Goal: Task Accomplishment & Management: Use online tool/utility

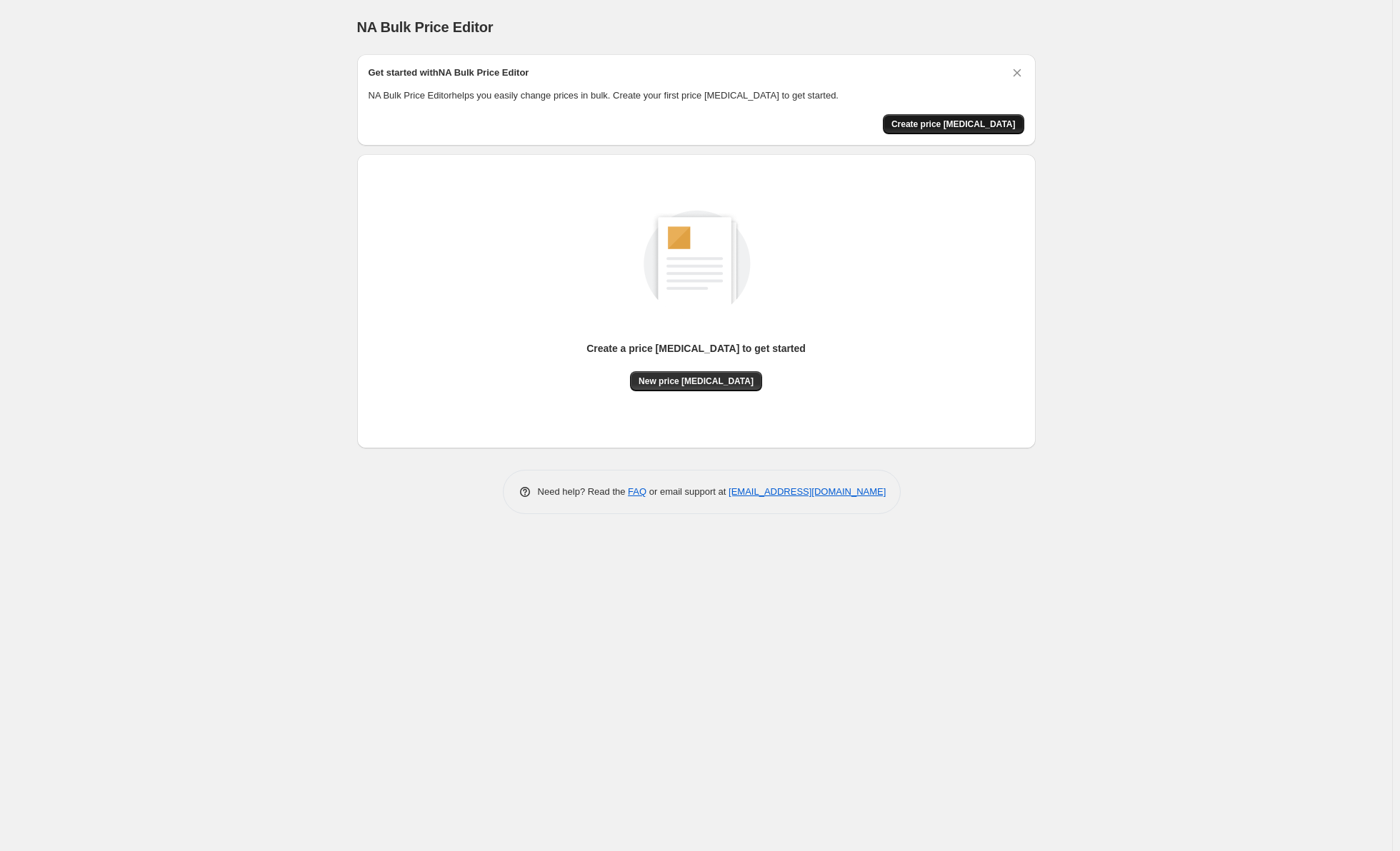
click at [949, 120] on span "Create price [MEDICAL_DATA]" at bounding box center [954, 124] width 124 height 12
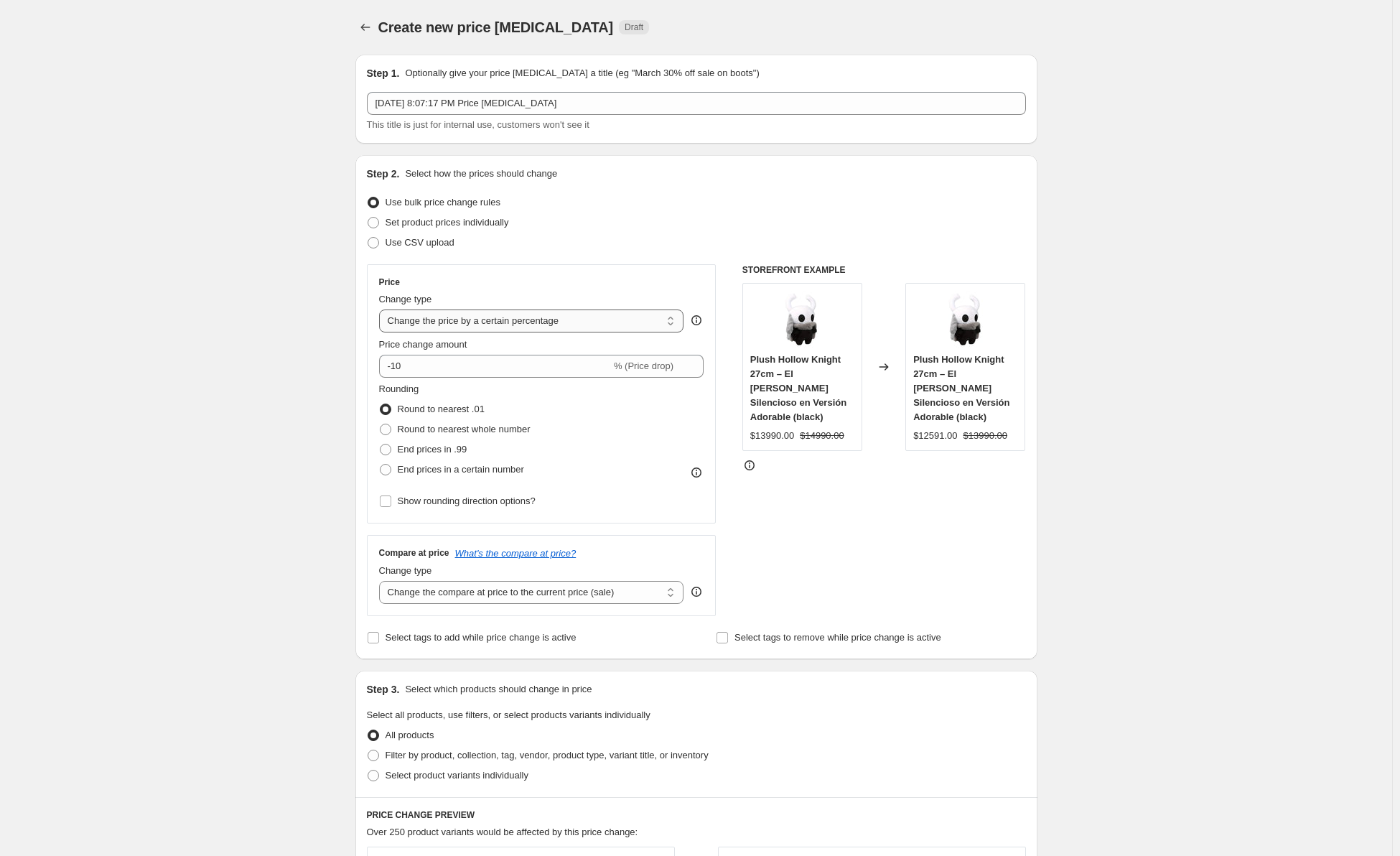
click at [511, 327] on select "Change the price to a certain amount Change the price by a certain amount Chang…" at bounding box center [531, 321] width 305 height 23
select select "margin"
type input "50"
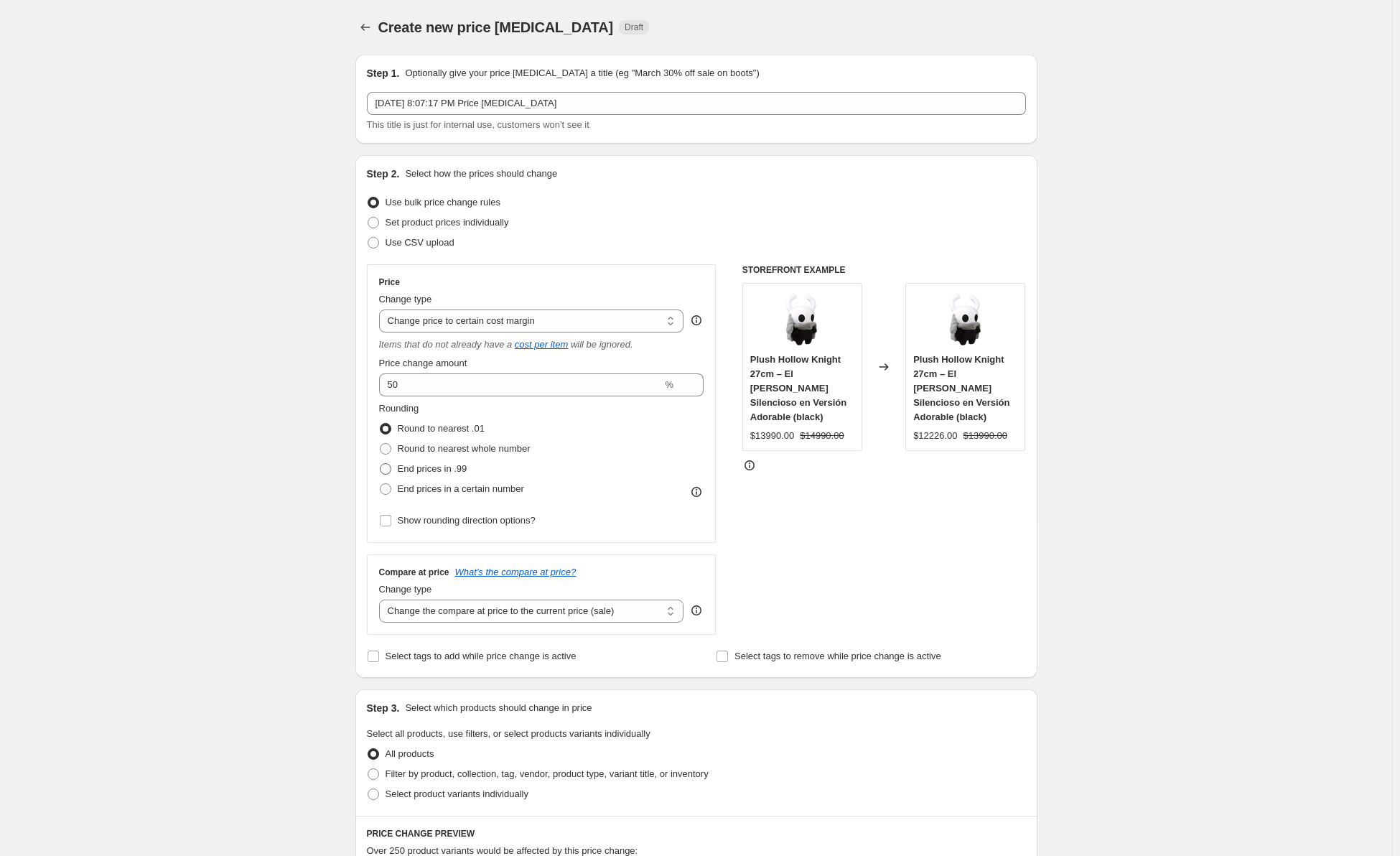
click at [444, 470] on span "End prices in .99" at bounding box center [432, 469] width 69 height 11
click at [380, 464] on input "End prices in .99" at bounding box center [380, 463] width 1 height 1
radio input "true"
click at [443, 490] on span "End prices in a certain number" at bounding box center [460, 489] width 126 height 11
click at [380, 484] on input "End prices in a certain number" at bounding box center [380, 483] width 1 height 1
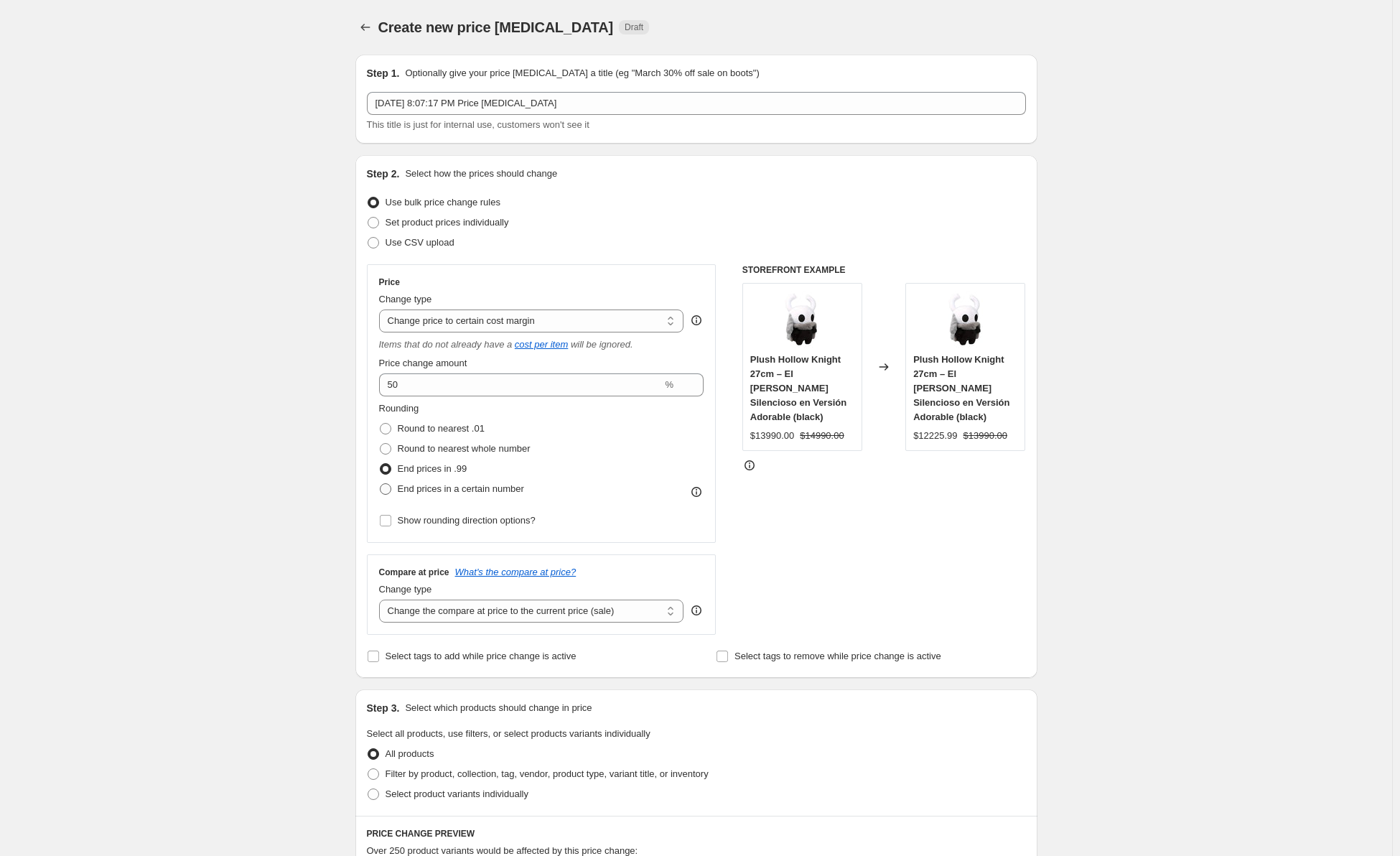
radio input "true"
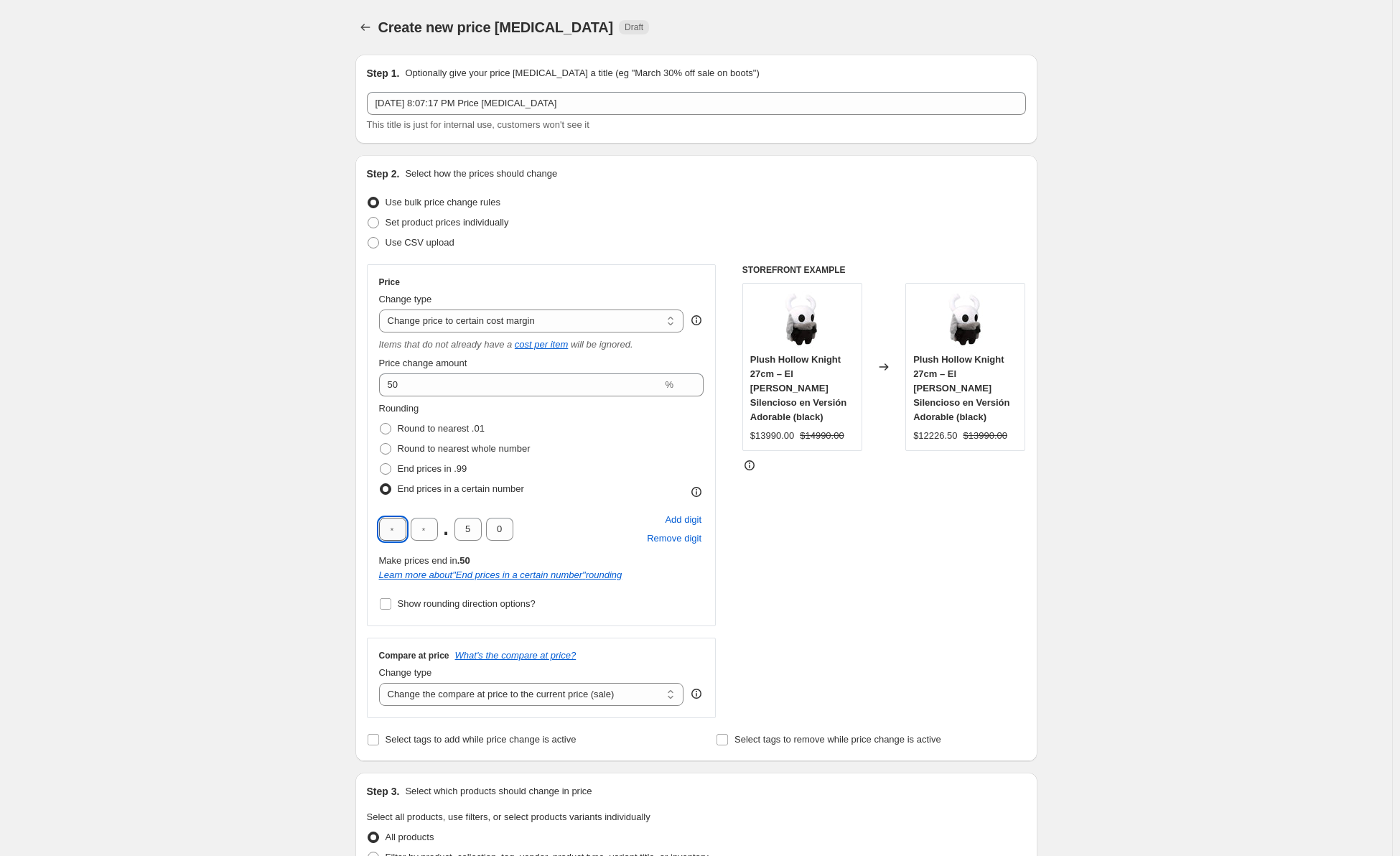
click at [393, 534] on input "text" at bounding box center [392, 529] width 27 height 23
click at [425, 531] on input "text" at bounding box center [424, 529] width 27 height 23
click at [396, 532] on input "text" at bounding box center [392, 529] width 27 height 23
type input "9"
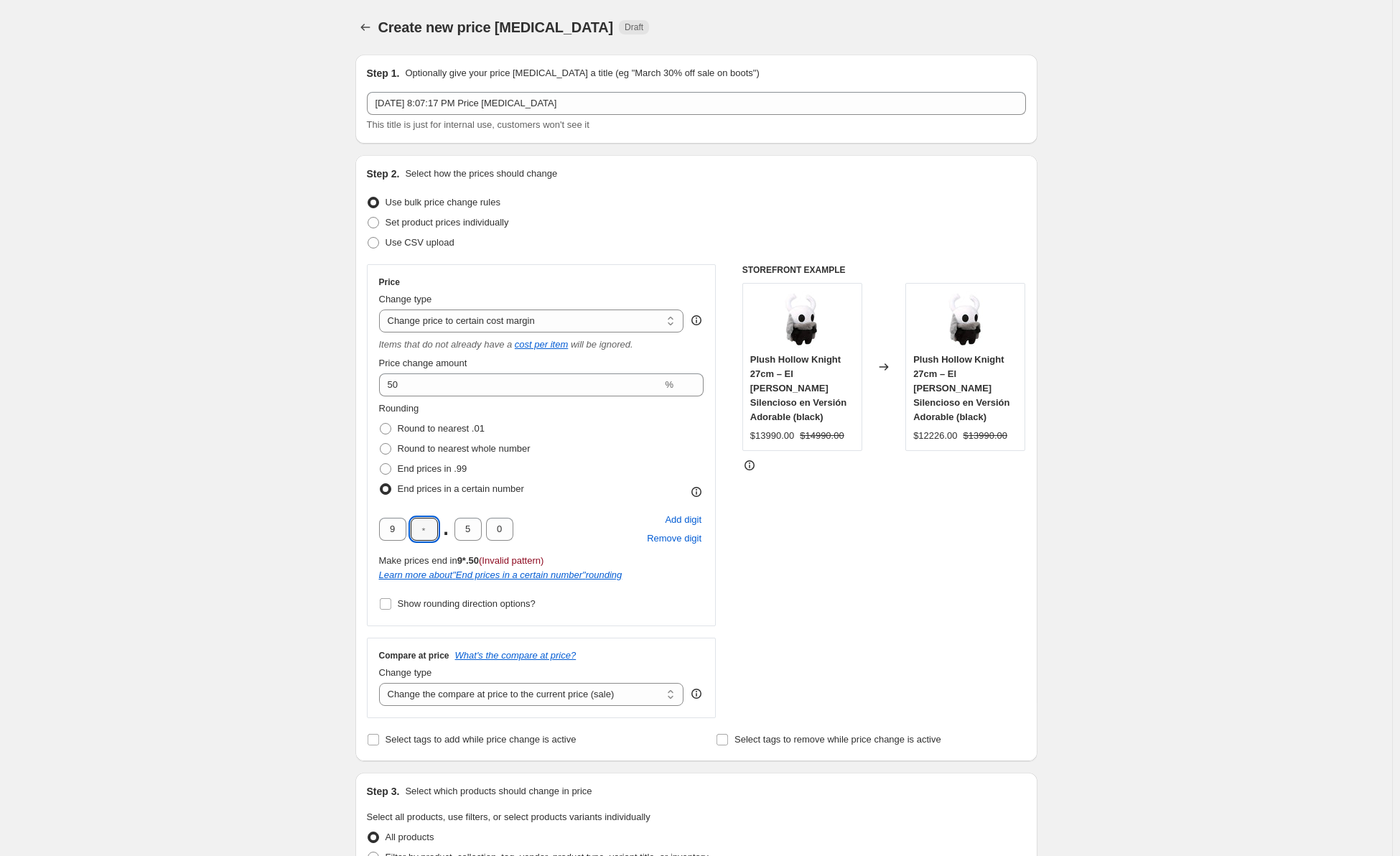
type input "0"
click at [474, 535] on input "5" at bounding box center [468, 529] width 27 height 23
type input "0"
click at [253, 453] on div "Create new price [MEDICAL_DATA]. This page is ready Create new price [MEDICAL_D…" at bounding box center [696, 795] width 1392 height 1589
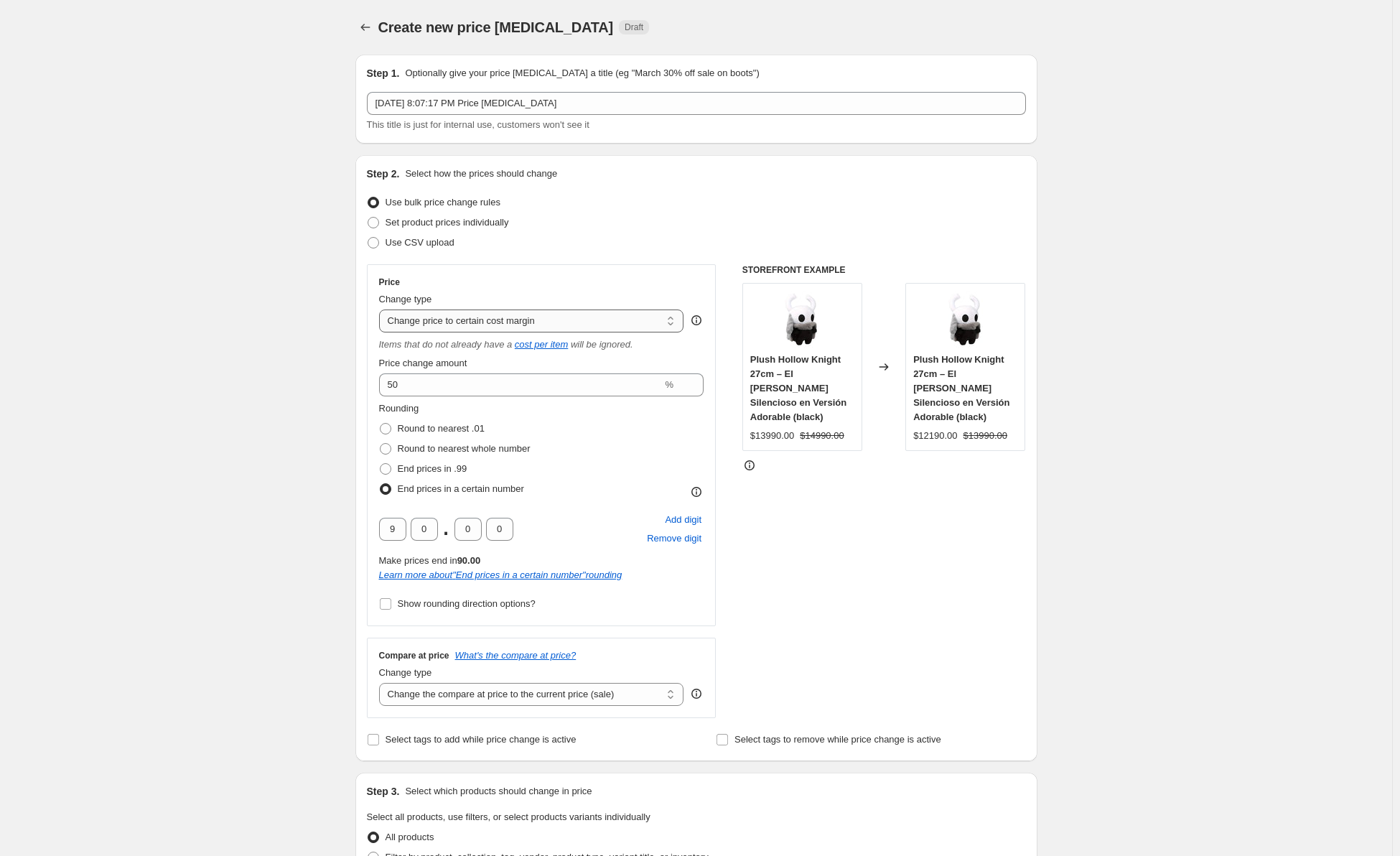
click at [465, 324] on select "Change the price to a certain amount Change the price by a certain amount Chang…" at bounding box center [531, 321] width 305 height 23
select select "to"
click at [382, 310] on select "Change the price to a certain amount Change the price by a certain amount Chang…" at bounding box center [531, 321] width 305 height 23
type input "80.00"
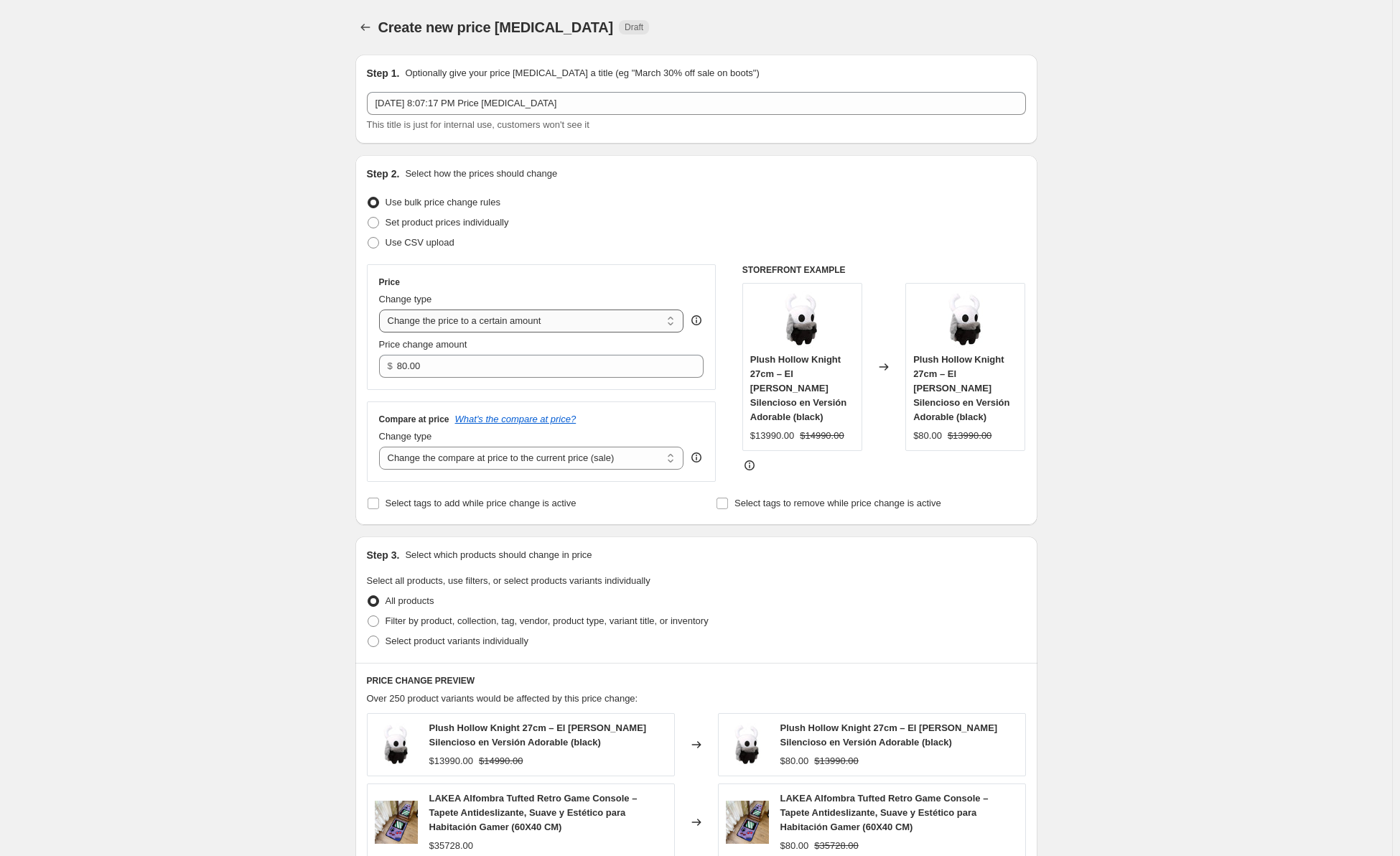
click at [507, 321] on select "Change the price to a certain amount Change the price by a certain amount Chang…" at bounding box center [531, 321] width 305 height 23
select select "percentage"
click at [382, 310] on select "Change the price to a certain amount Change the price by a certain amount Chang…" at bounding box center [531, 321] width 305 height 23
type input "-15"
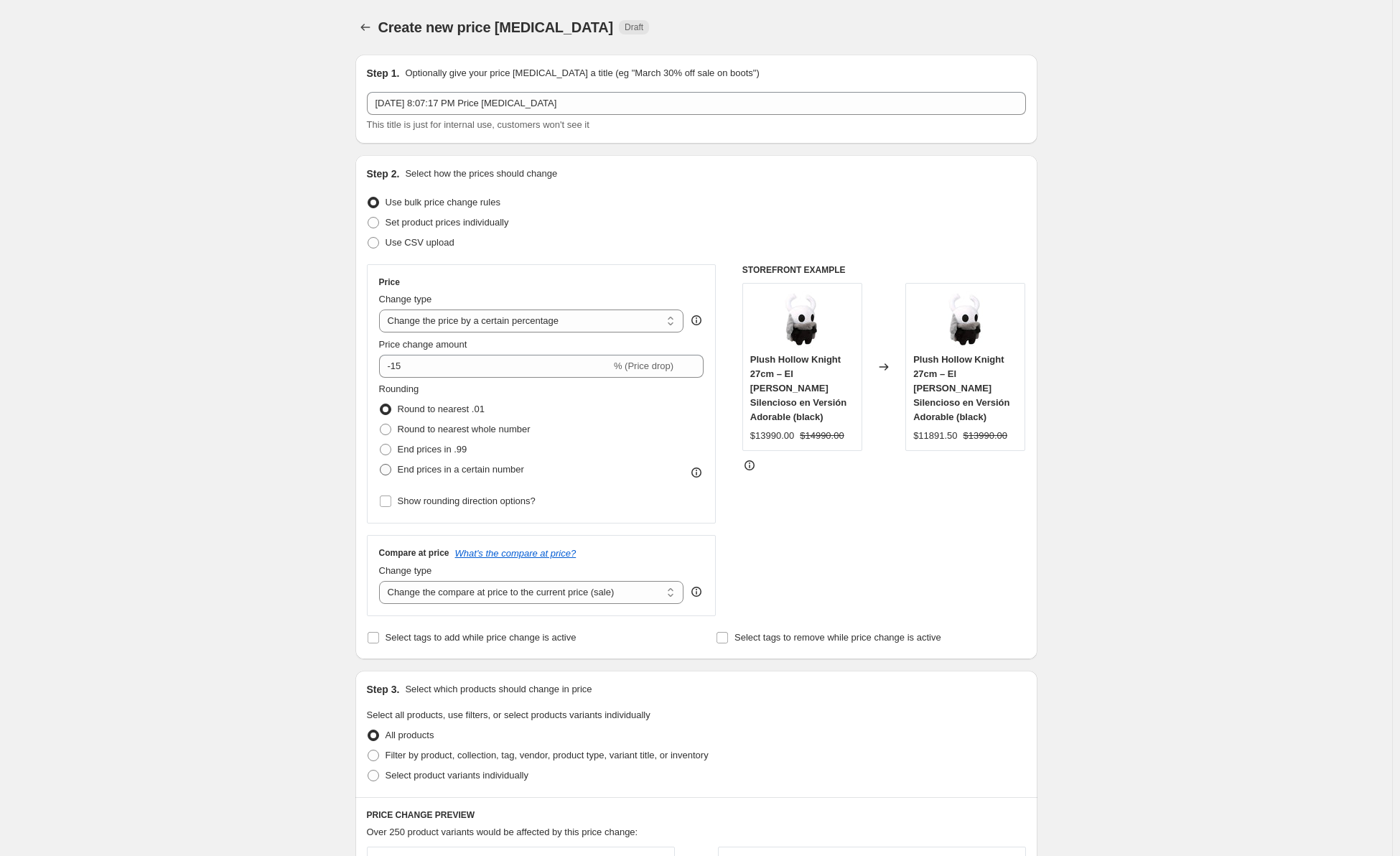
click at [478, 469] on span "End prices in a certain number" at bounding box center [460, 469] width 126 height 11
click at [380, 465] on input "End prices in a certain number" at bounding box center [380, 464] width 1 height 1
radio input "true"
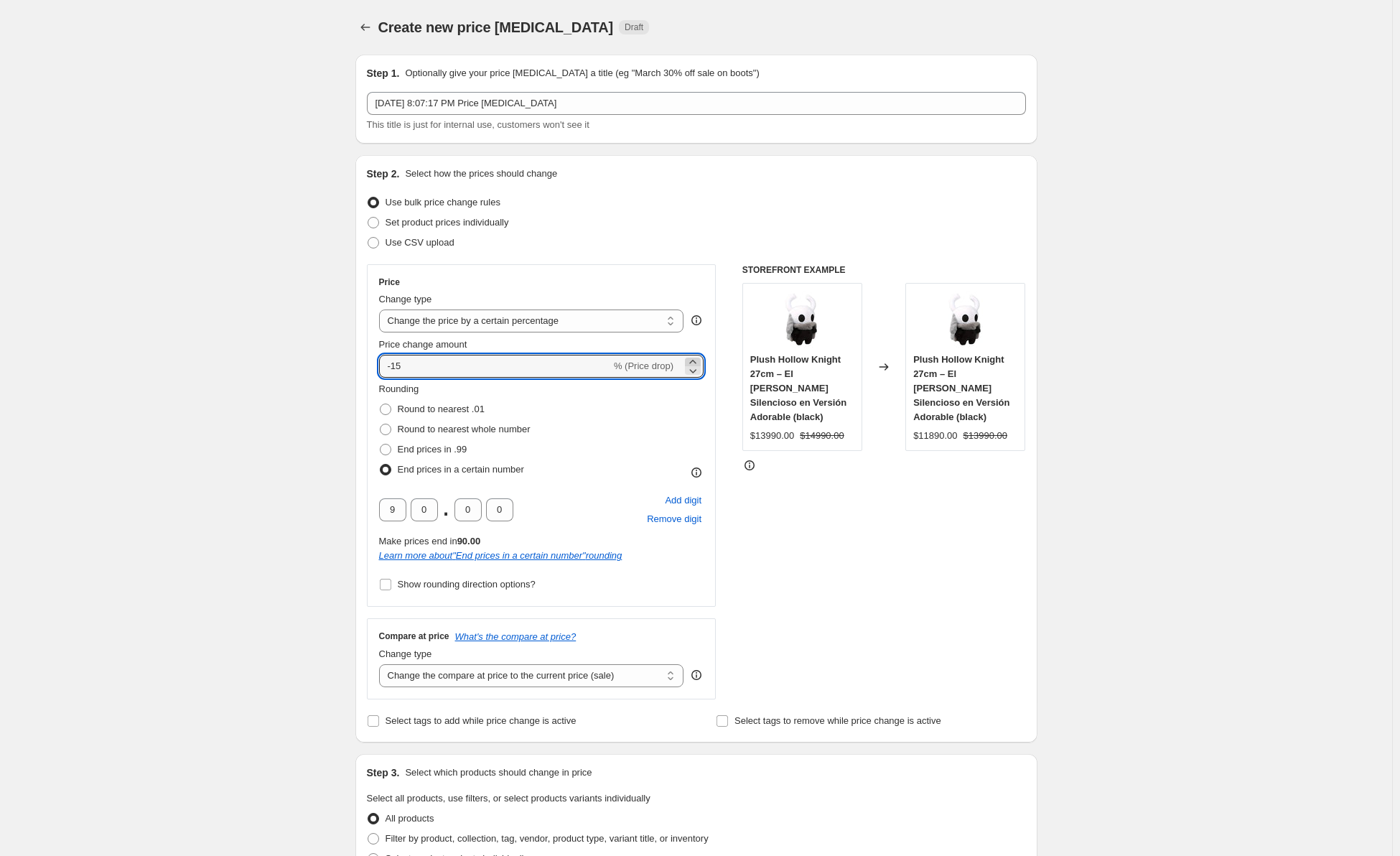
click at [699, 359] on icon at bounding box center [692, 361] width 14 height 14
click at [692, 370] on icon at bounding box center [692, 370] width 14 height 14
click at [694, 364] on icon at bounding box center [692, 370] width 14 height 14
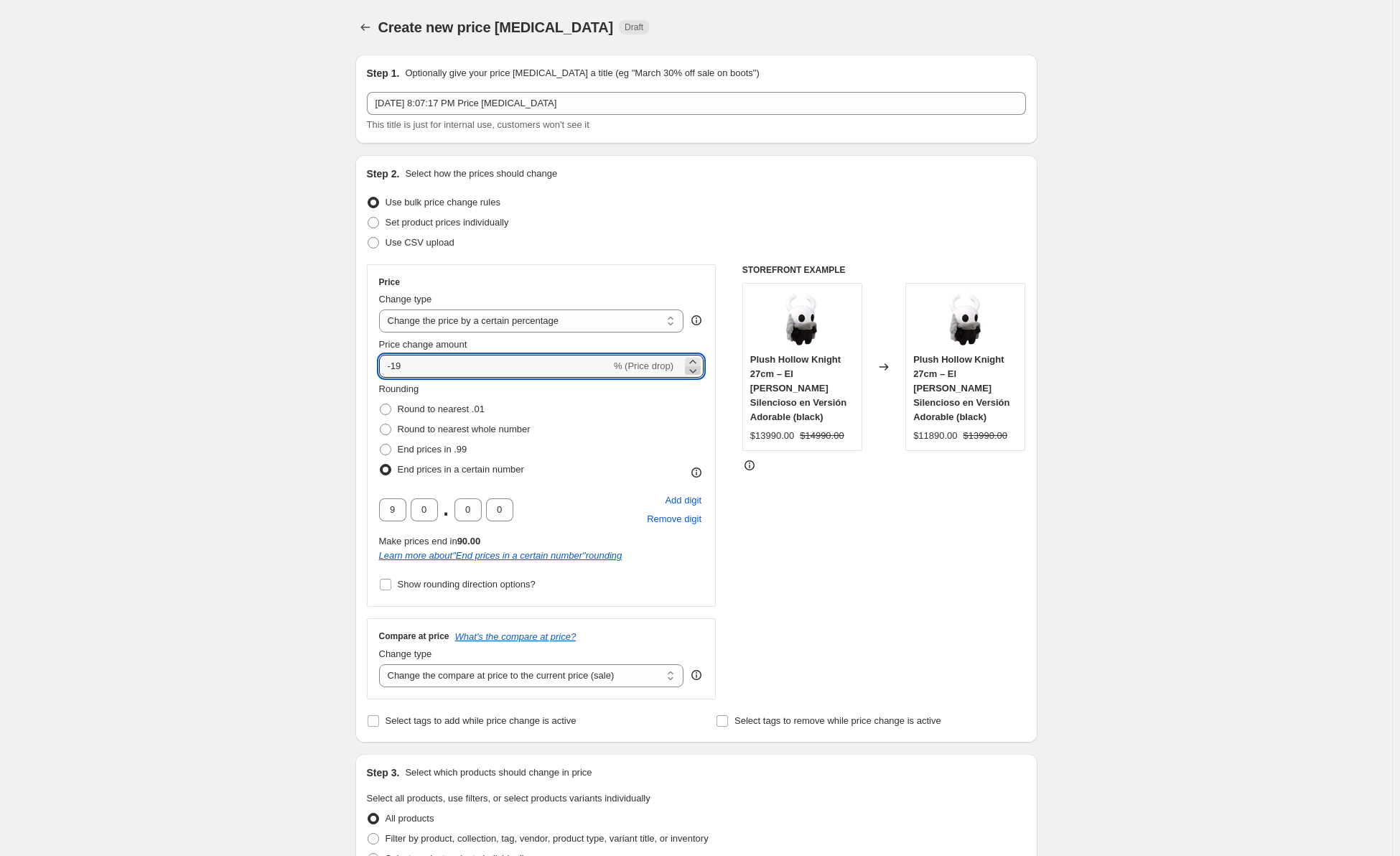
click at [694, 364] on icon at bounding box center [692, 370] width 14 height 14
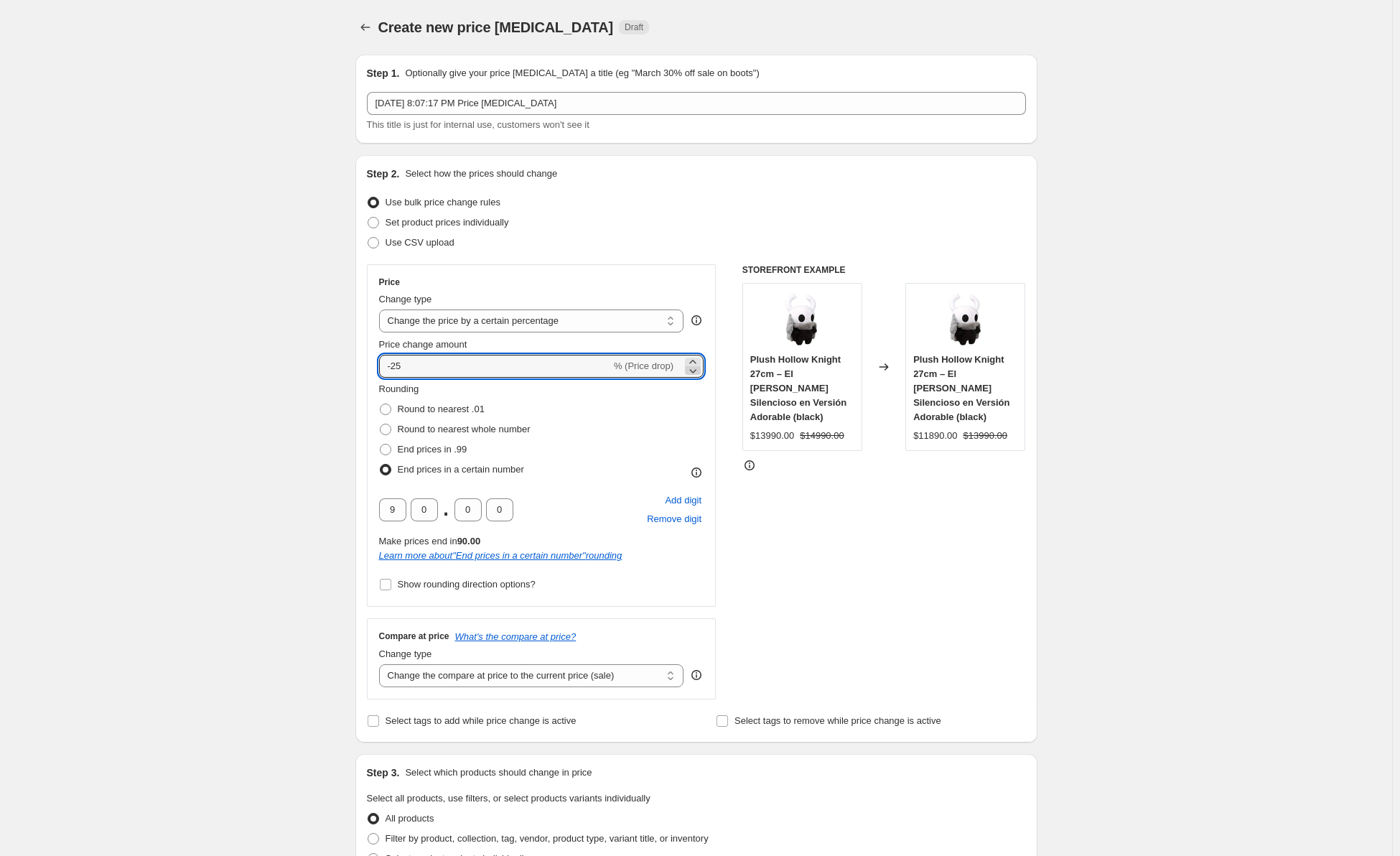
click at [693, 372] on icon at bounding box center [692, 370] width 14 height 14
drag, startPoint x: 514, startPoint y: 371, endPoint x: 333, endPoint y: 367, distance: 181.0
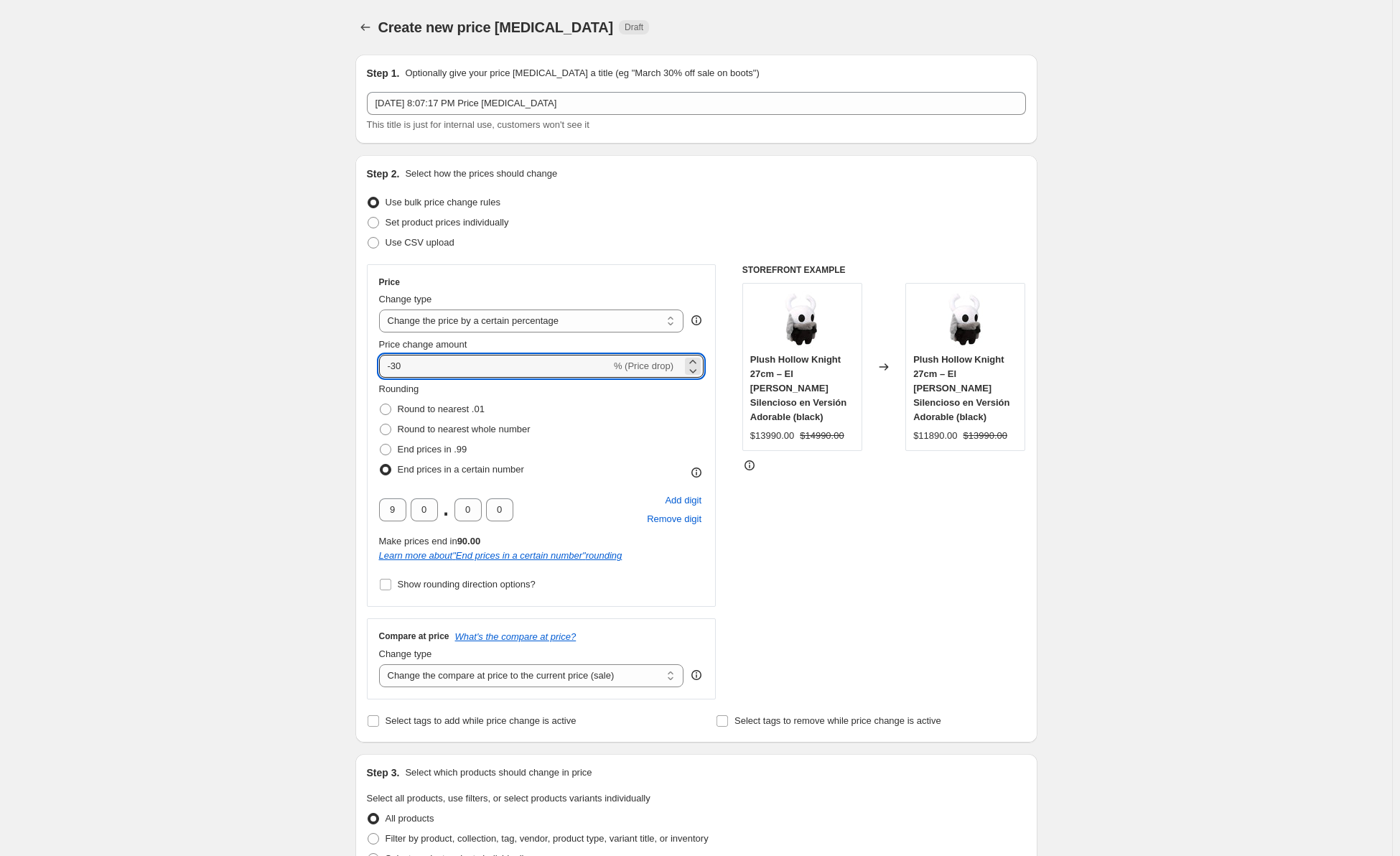
click at [333, 368] on div "Create new price [MEDICAL_DATA]. This page is ready Create new price [MEDICAL_D…" at bounding box center [696, 785] width 1392 height 1571
type input "1"
click at [362, 363] on div "Step 2. Select how the prices should change Use bulk price change rules Set pro…" at bounding box center [696, 449] width 682 height 588
click at [418, 366] on input "1" at bounding box center [486, 366] width 215 height 23
click at [288, 367] on div "Create new price [MEDICAL_DATA]. This page is ready Create new price [MEDICAL_D…" at bounding box center [696, 785] width 1392 height 1571
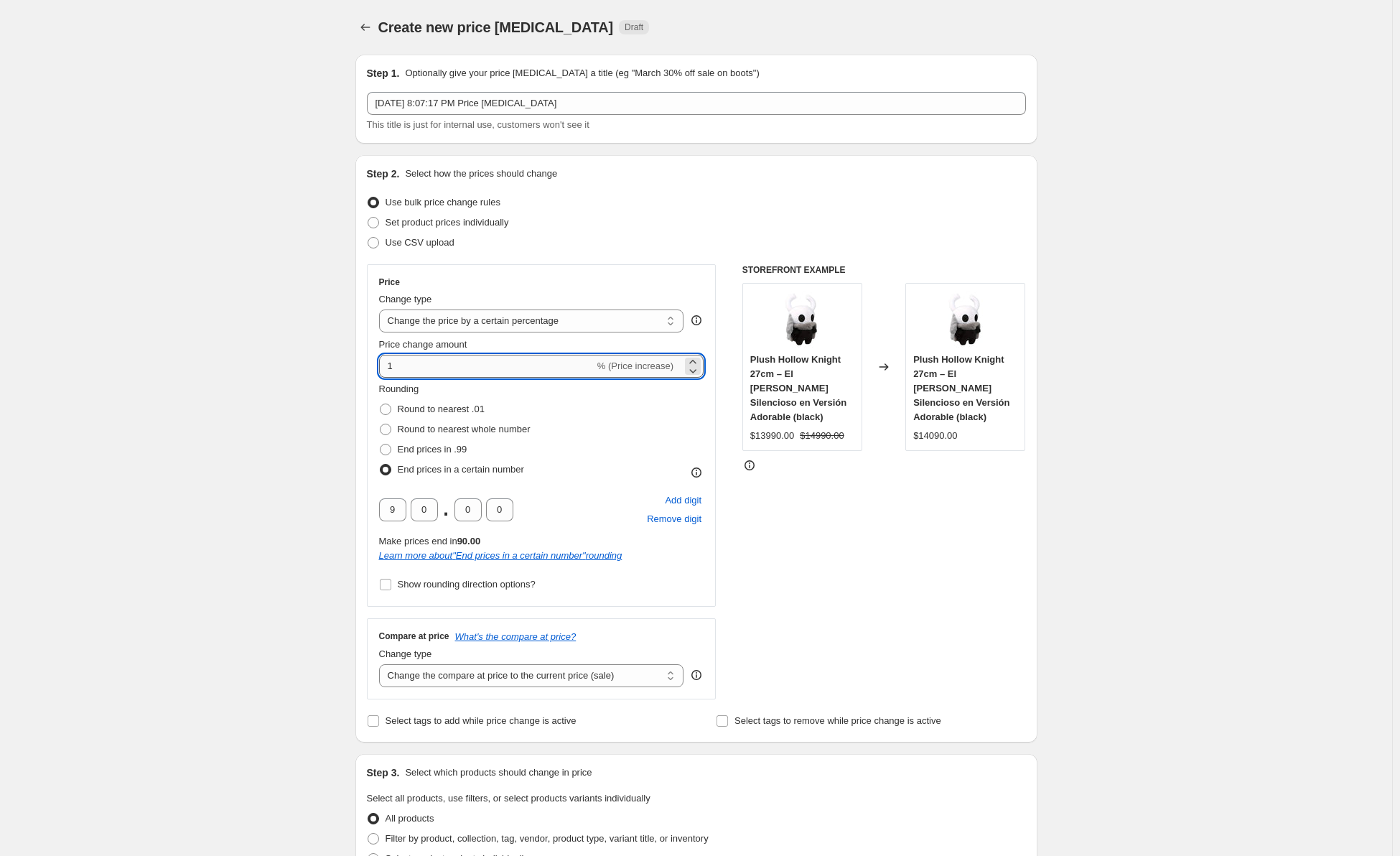
click at [401, 364] on input "1" at bounding box center [486, 366] width 215 height 23
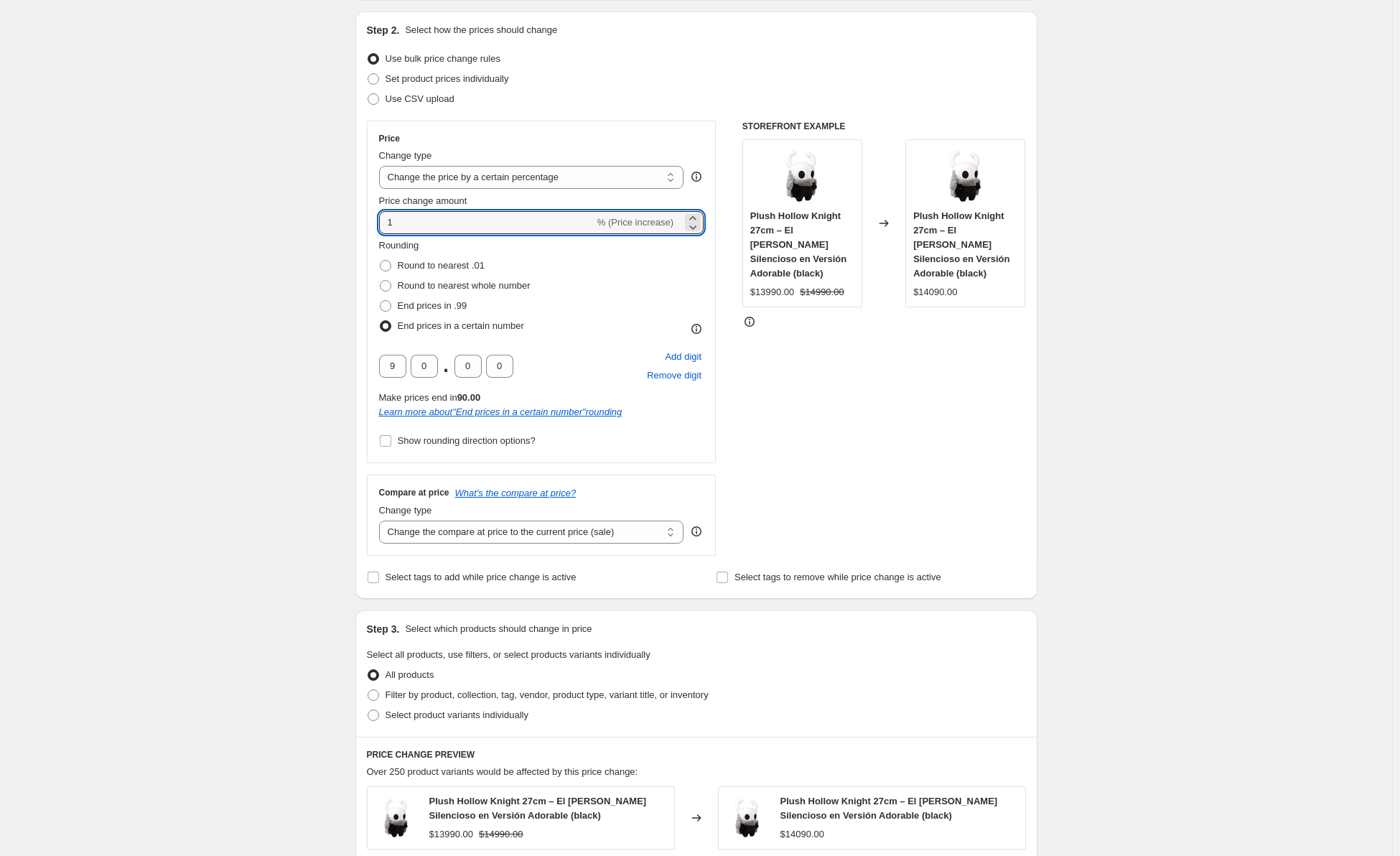
click at [279, 367] on div "Create new price [MEDICAL_DATA]. This page is ready Create new price [MEDICAL_D…" at bounding box center [696, 642] width 1392 height 1571
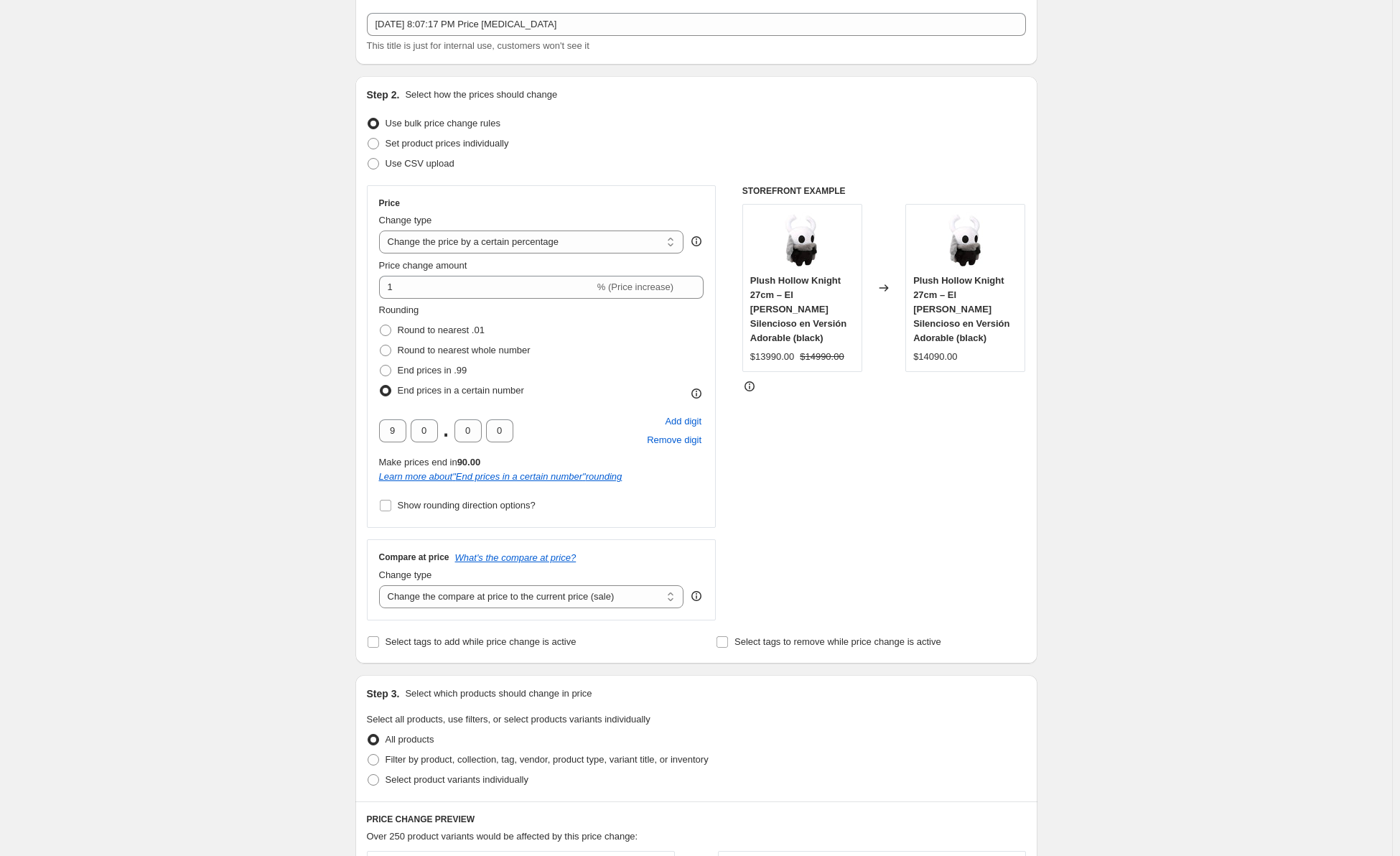
scroll to position [72, 0]
